Goal: Book appointment/travel/reservation

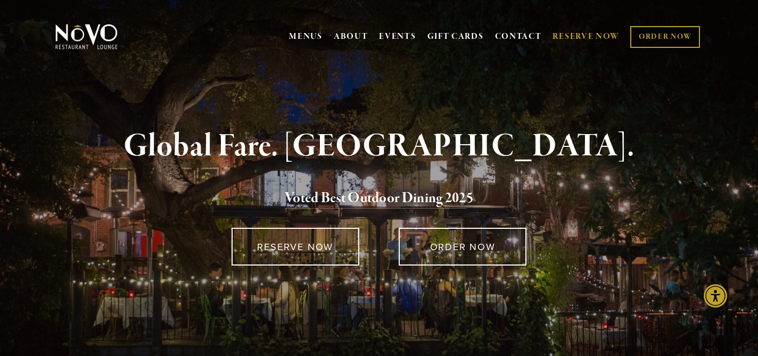
click at [570, 34] on link "RESERVE NOW" at bounding box center [586, 37] width 67 height 20
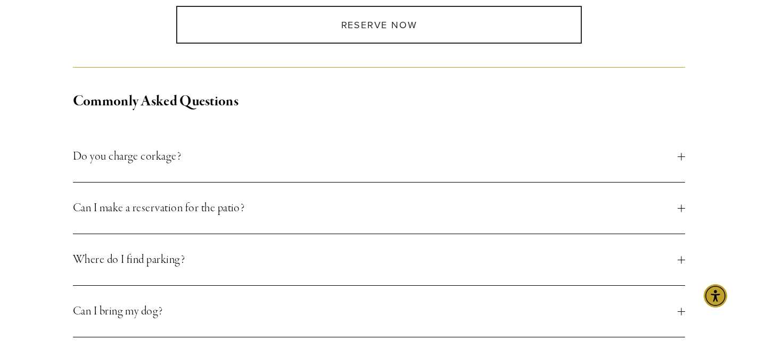
scroll to position [356, 0]
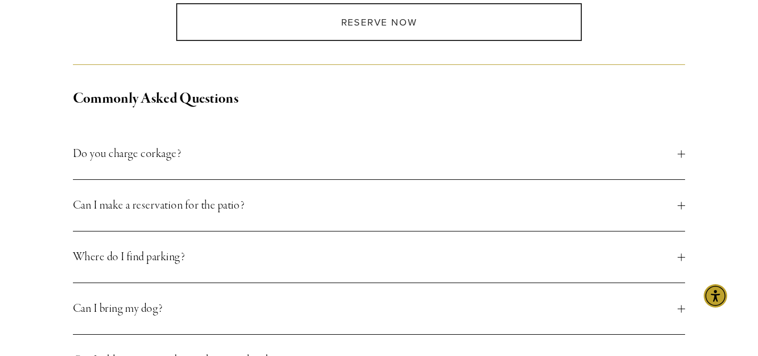
click at [132, 154] on span "Do you charge corkage?" at bounding box center [375, 153] width 605 height 19
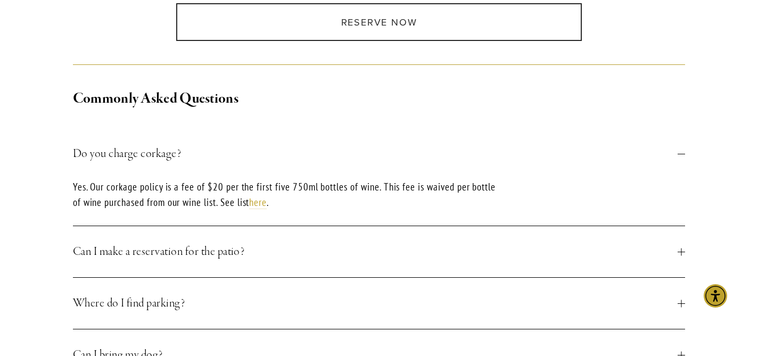
click at [158, 254] on span "Can I make a reservation for the patio?" at bounding box center [375, 251] width 605 height 19
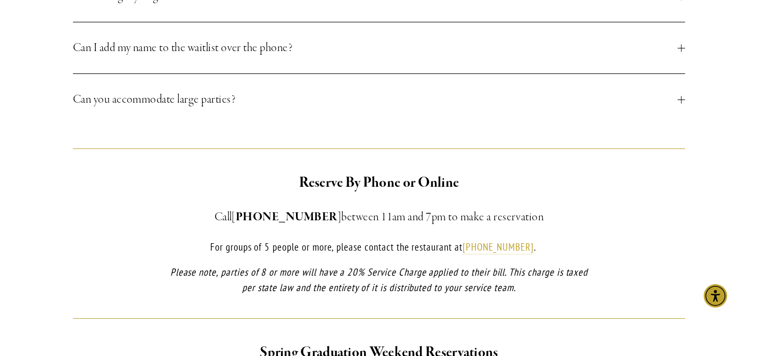
click at [135, 90] on span "Can you accommodate large parties?" at bounding box center [375, 99] width 605 height 19
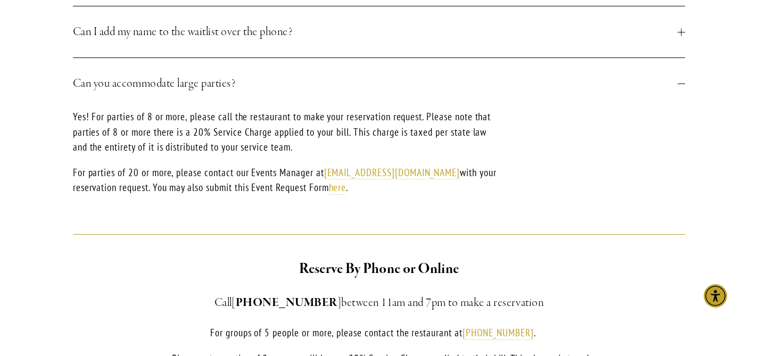
scroll to position [684, 0]
click at [135, 85] on span "Can you accommodate large parties?" at bounding box center [375, 84] width 605 height 19
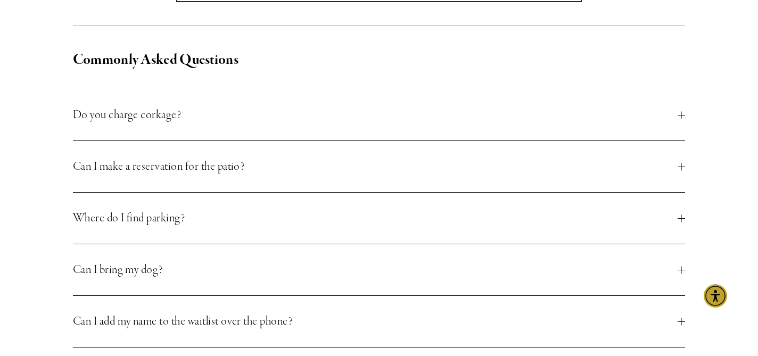
scroll to position [0, 0]
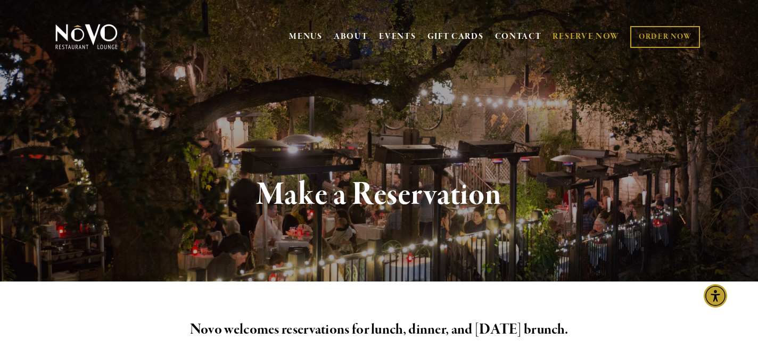
click at [584, 37] on link "RESERVE NOW" at bounding box center [586, 37] width 67 height 20
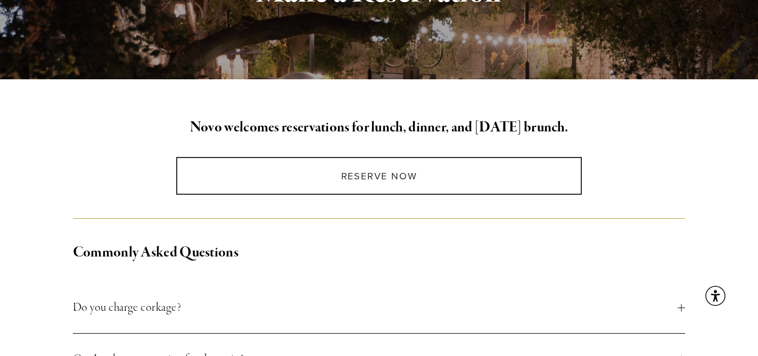
scroll to position [307, 0]
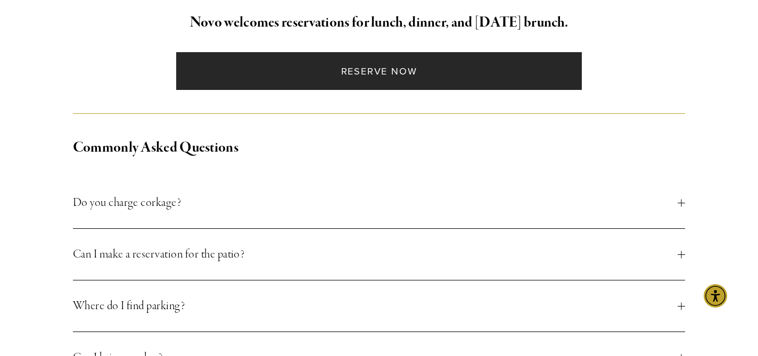
click at [387, 73] on link "Reserve Now" at bounding box center [379, 71] width 406 height 38
